Goal: Find specific page/section: Find specific page/section

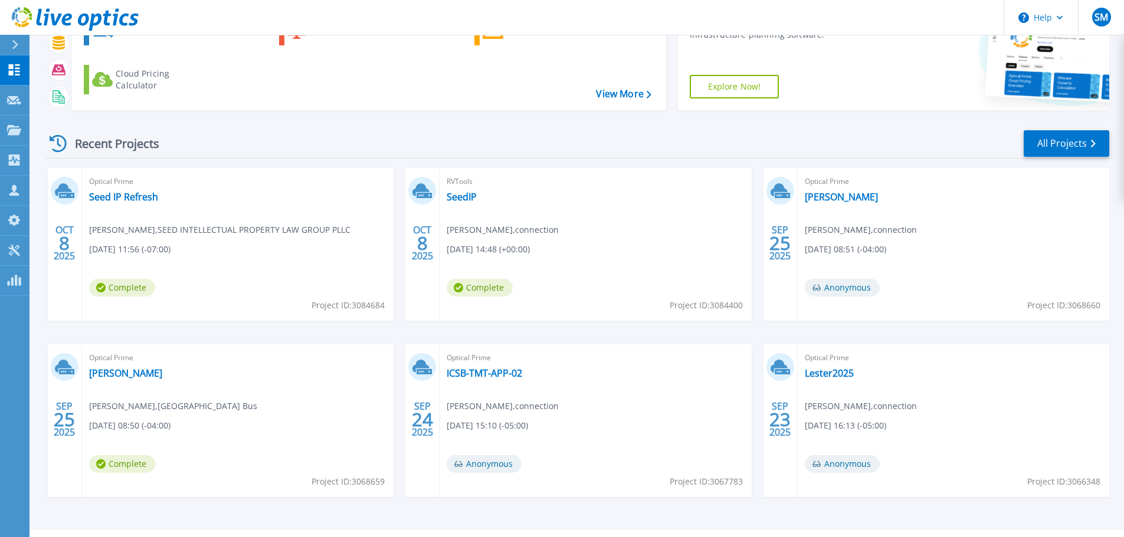
scroll to position [116, 0]
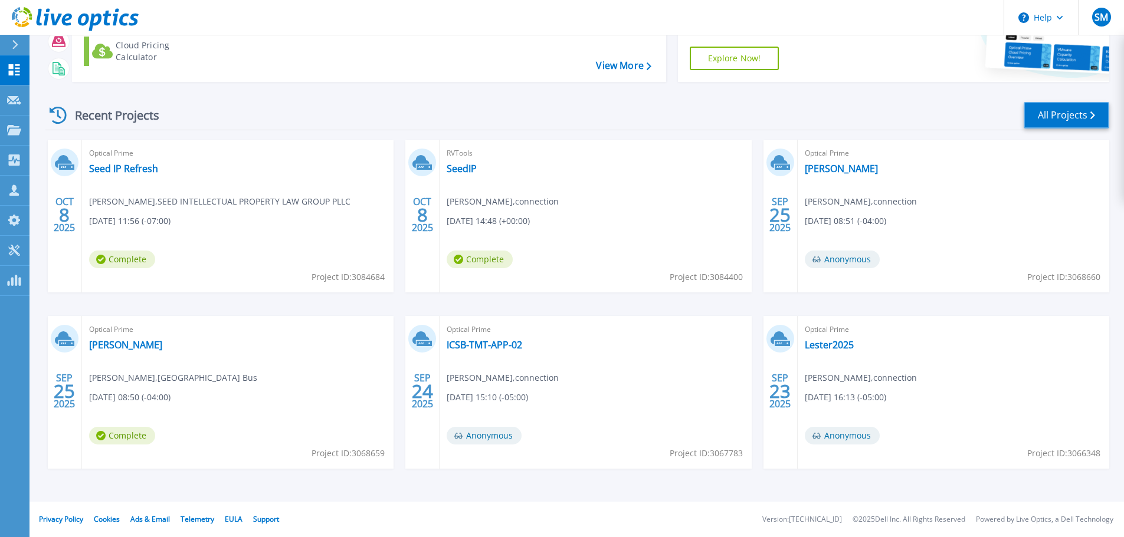
click at [1041, 108] on link "All Projects" at bounding box center [1067, 115] width 86 height 27
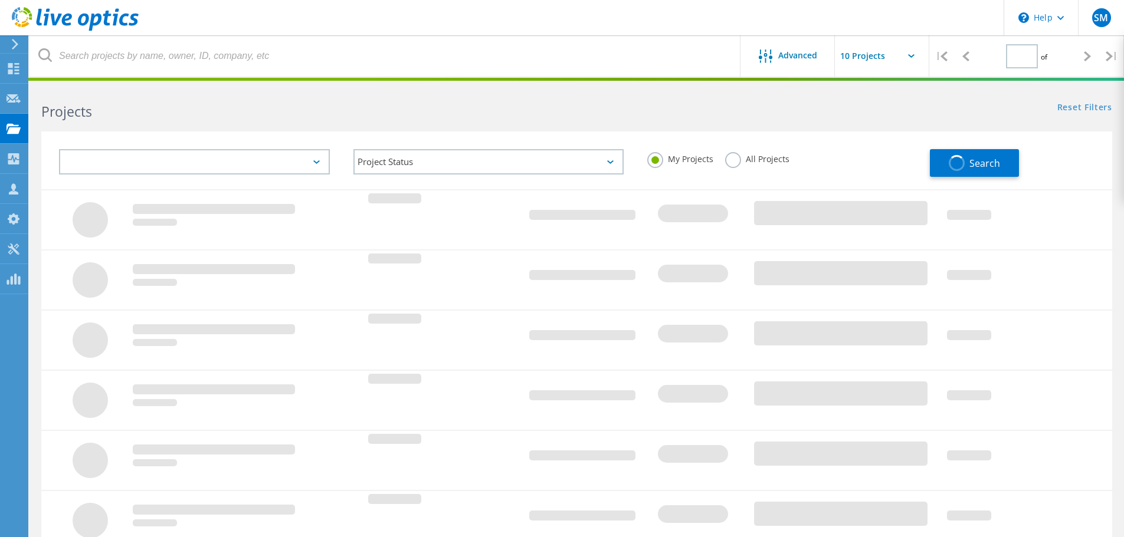
type input "1"
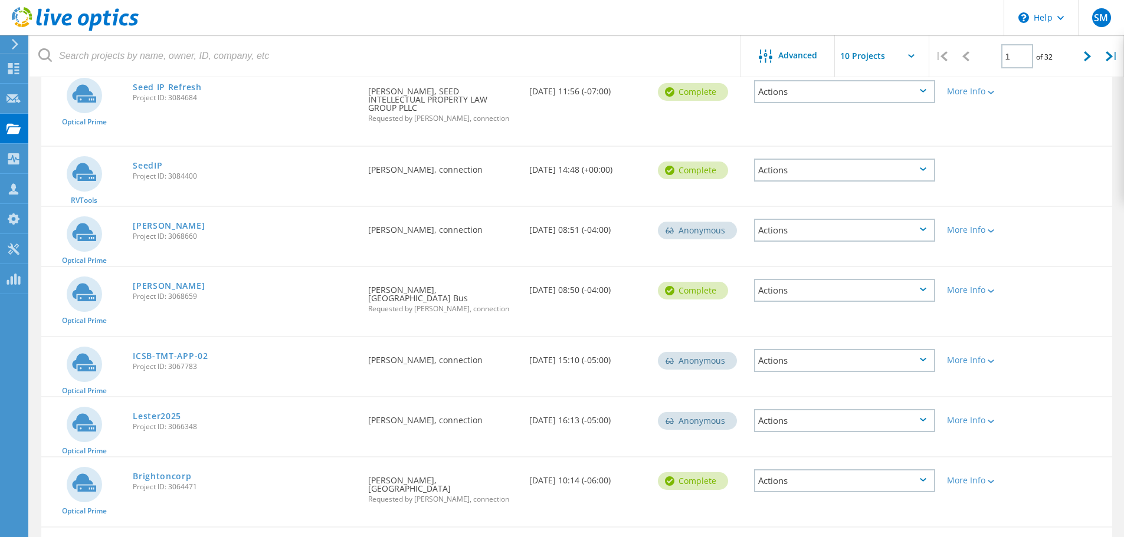
scroll to position [177, 0]
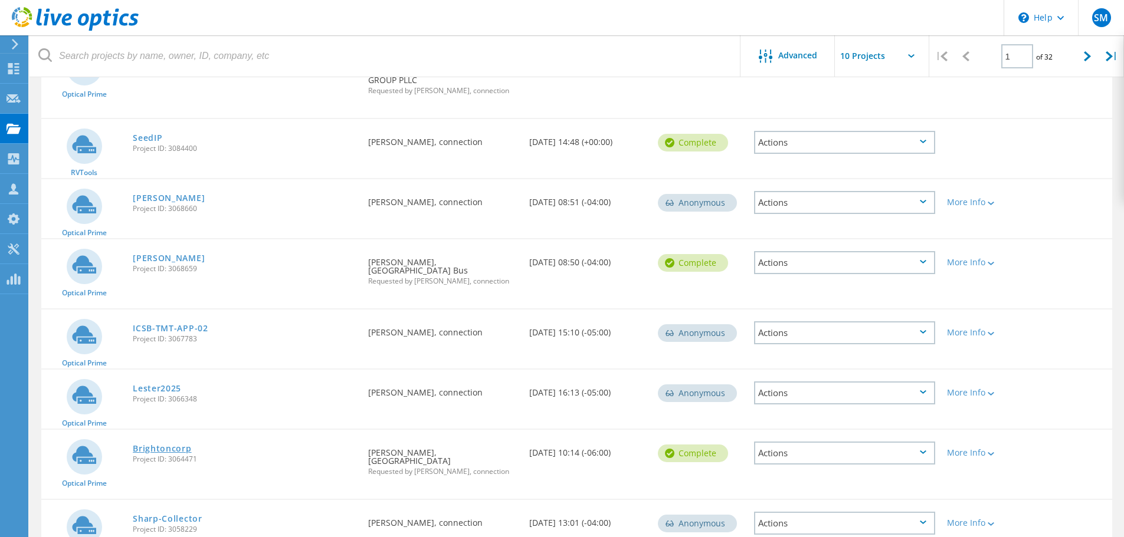
click at [175, 445] on link "Brightoncorp" at bounding box center [162, 449] width 58 height 8
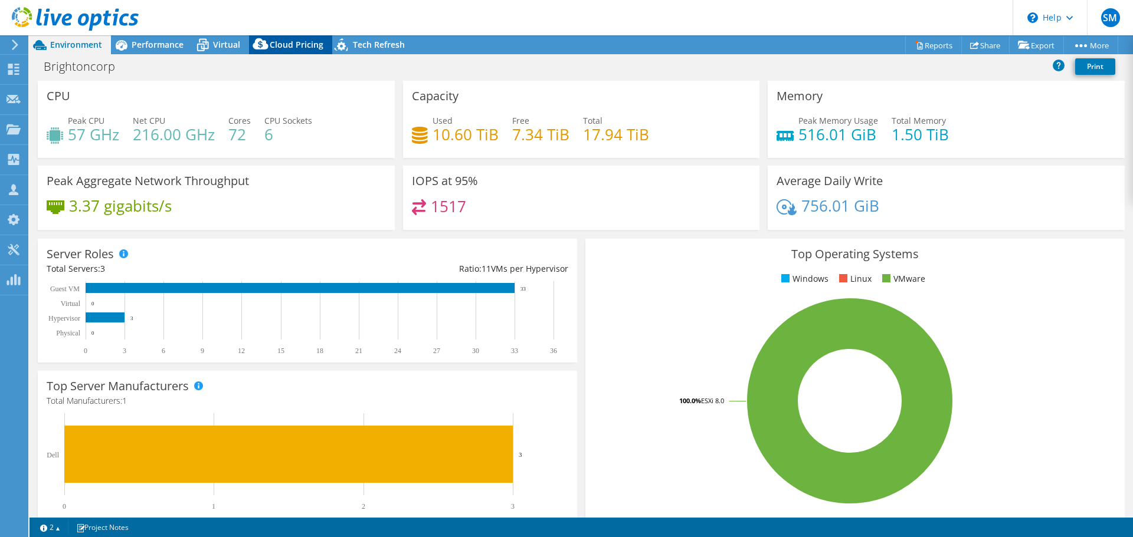
click at [274, 53] on div "Cloud Pricing" at bounding box center [290, 44] width 83 height 19
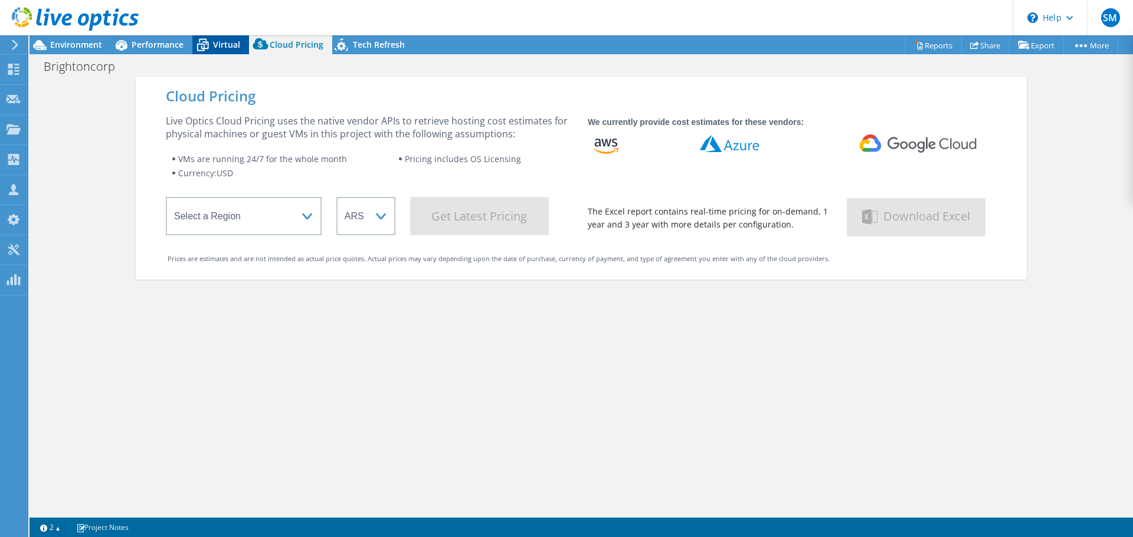
click at [218, 48] on span "Virtual" at bounding box center [226, 44] width 27 height 11
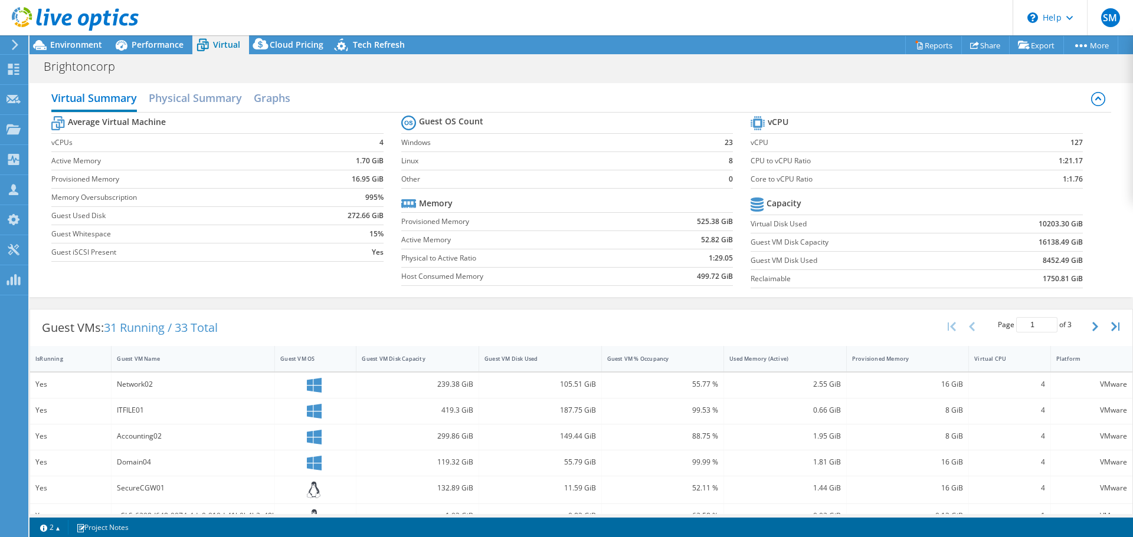
click at [147, 29] on header "SM Partner Team Member Sean Michaud sean.michaud@connection.com connection My P…" at bounding box center [566, 17] width 1133 height 35
click at [147, 44] on span "Performance" at bounding box center [158, 44] width 52 height 11
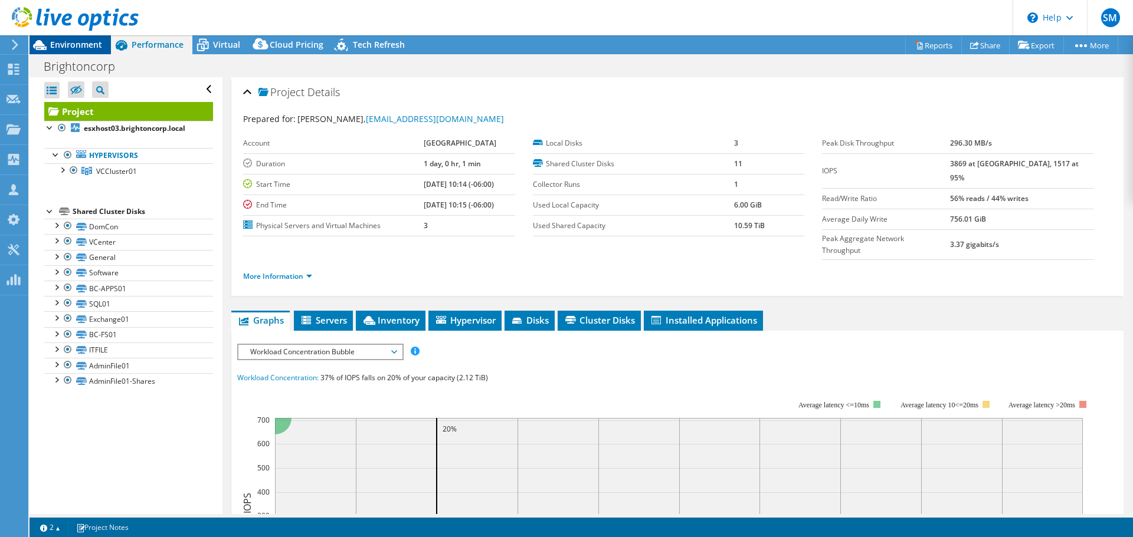
click at [61, 44] on span "Environment" at bounding box center [76, 44] width 52 height 11
